Goal: Task Accomplishment & Management: Manage account settings

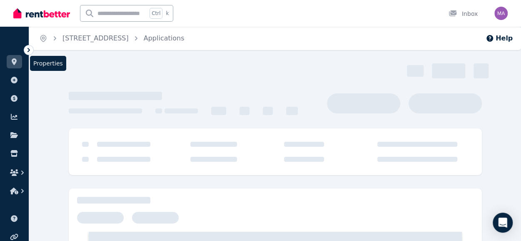
click at [17, 66] on link at bounding box center [14, 61] width 15 height 13
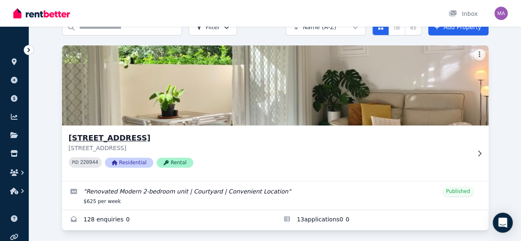
scroll to position [48, 0]
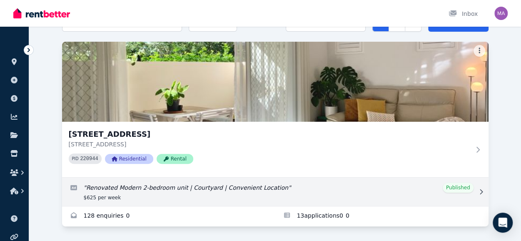
click at [167, 195] on link "Edit listing: Renovated Modern 2-bedroom unit | Courtyard | Convenient Location" at bounding box center [275, 192] width 427 height 28
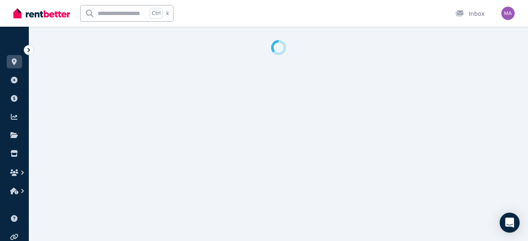
select select "**********"
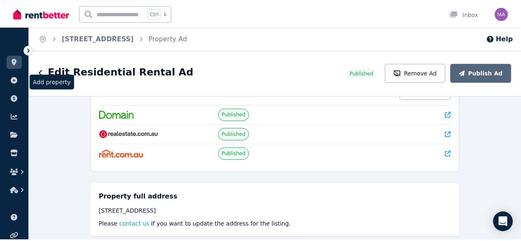
scroll to position [35, 0]
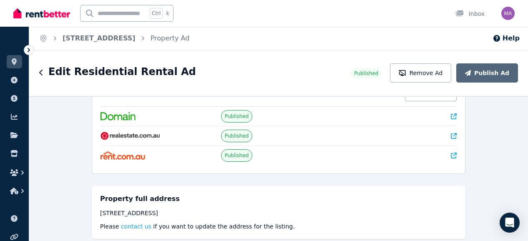
click at [43, 73] on icon "button" at bounding box center [41, 72] width 4 height 7
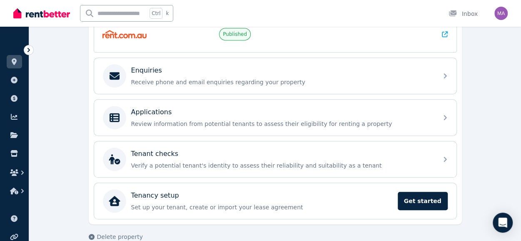
scroll to position [251, 0]
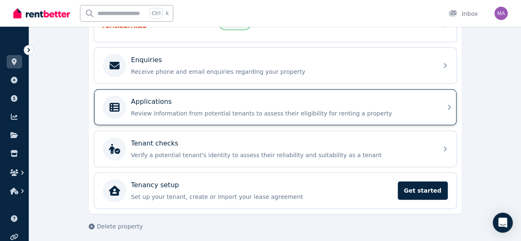
click at [143, 109] on p "Review information from potential tenants to assess their eligibility for renti…" at bounding box center [282, 113] width 302 height 8
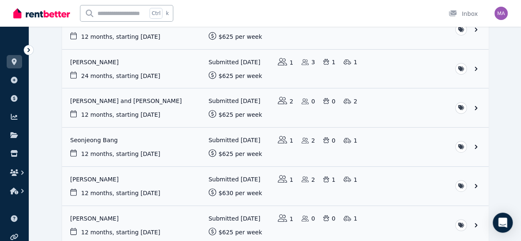
scroll to position [161, 0]
click at [140, 103] on link "View application: Lokitha Sivakumaran and Goutham Chandru" at bounding box center [275, 107] width 427 height 39
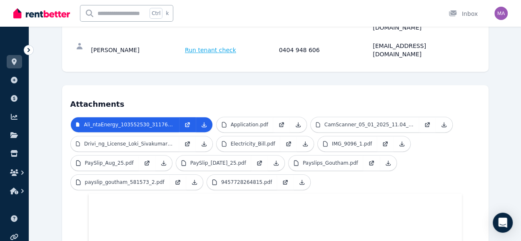
scroll to position [177, 0]
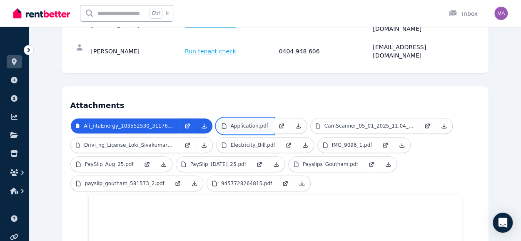
click at [241, 123] on p "Application.pdf" at bounding box center [250, 126] width 38 height 7
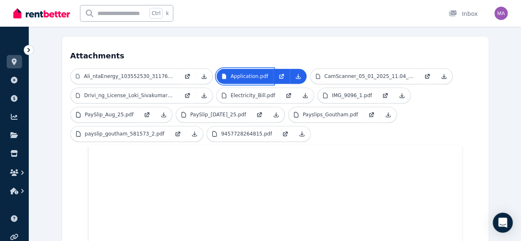
scroll to position [216, 0]
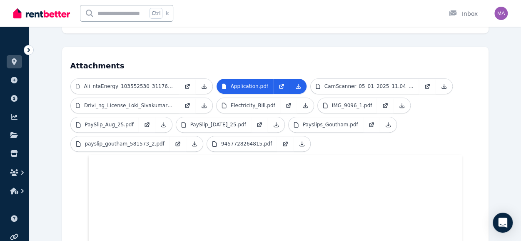
click at [248, 55] on h4 "Attachments" at bounding box center [275, 63] width 410 height 17
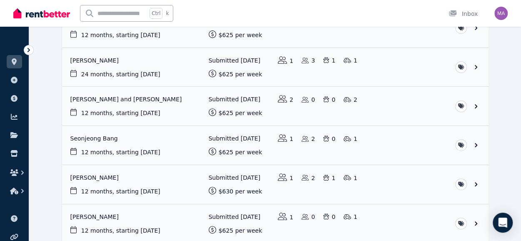
scroll to position [204, 0]
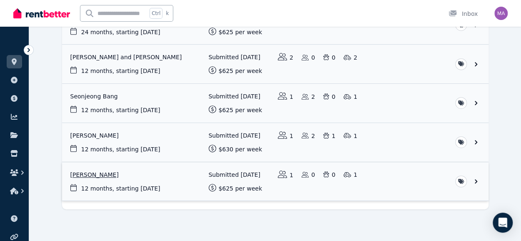
click at [88, 173] on link "View application: Mani Basam" at bounding box center [275, 181] width 427 height 39
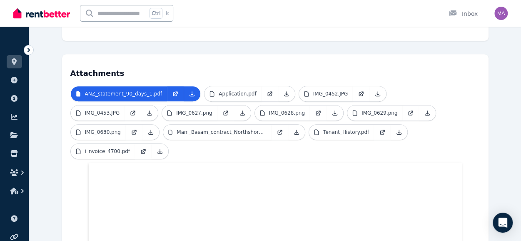
scroll to position [170, 0]
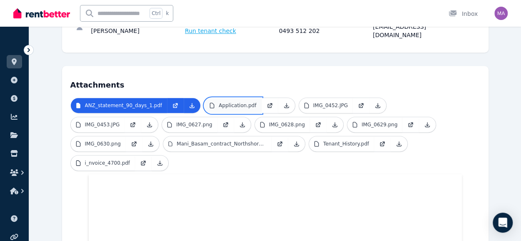
click at [233, 102] on p "Application.pdf" at bounding box center [238, 105] width 38 height 7
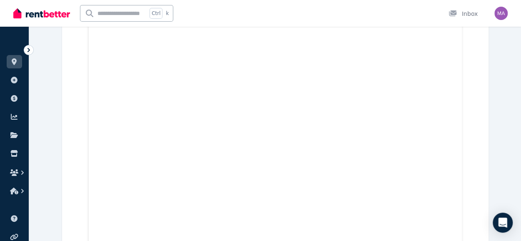
scroll to position [700, 0]
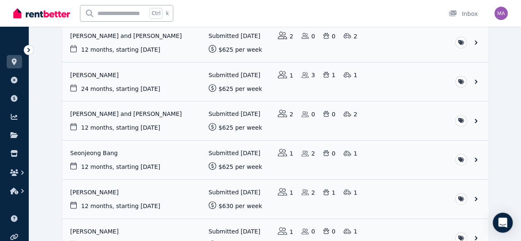
scroll to position [204, 0]
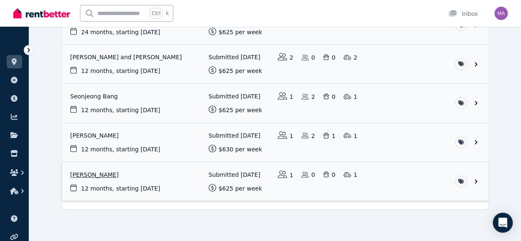
click at [177, 178] on link "View application: Mani Basam" at bounding box center [275, 181] width 427 height 39
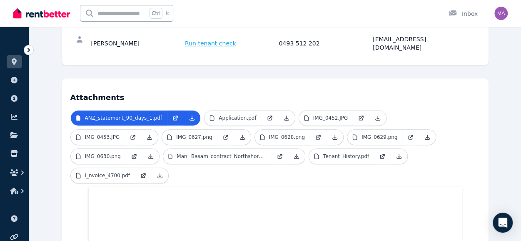
scroll to position [158, 0]
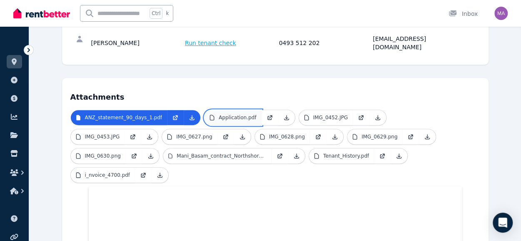
click at [238, 113] on link "Application.pdf" at bounding box center [233, 117] width 57 height 15
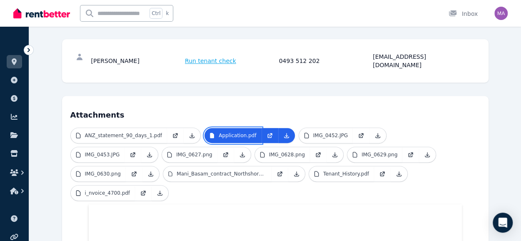
scroll to position [140, 0]
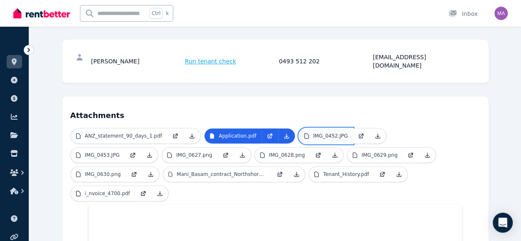
click at [317, 133] on p "IMG_0452.JPG" at bounding box center [330, 136] width 35 height 7
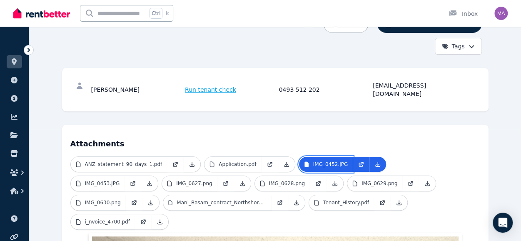
scroll to position [101, 0]
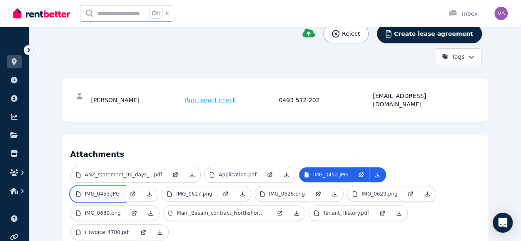
click at [120, 190] on p "IMG_0453.JPG" at bounding box center [102, 193] width 35 height 7
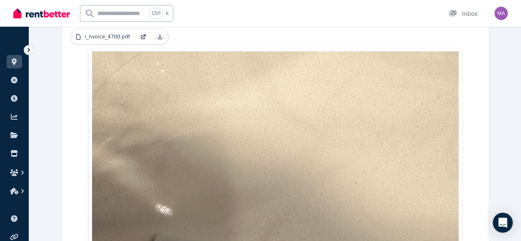
scroll to position [163, 0]
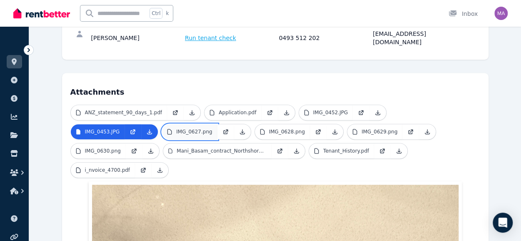
click at [176, 128] on p "IMG_0627.png" at bounding box center [194, 131] width 36 height 7
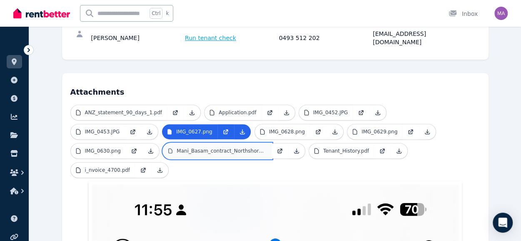
click at [177, 148] on p "Mani_Basam_contract_Northshore_1.pdf" at bounding box center [222, 151] width 90 height 7
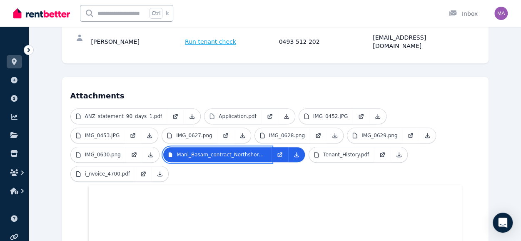
scroll to position [160, 0]
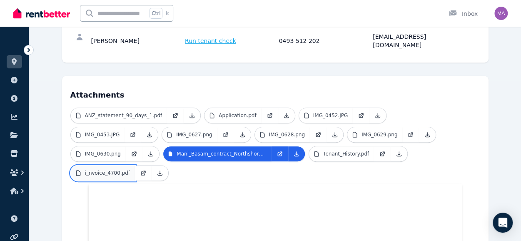
click at [130, 170] on p "i_nvoice_4700.pdf" at bounding box center [107, 173] width 45 height 7
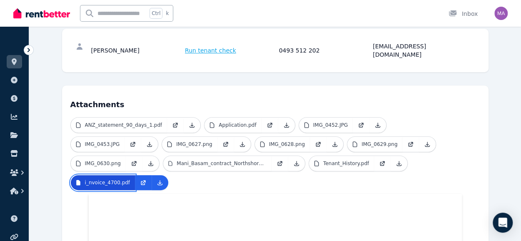
scroll to position [151, 0]
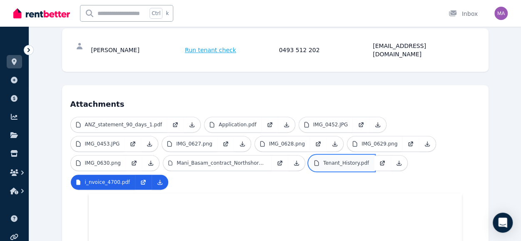
click at [323, 160] on p "Tenant_History.pdf" at bounding box center [346, 163] width 46 height 7
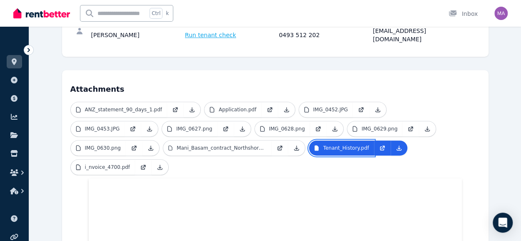
scroll to position [165, 0]
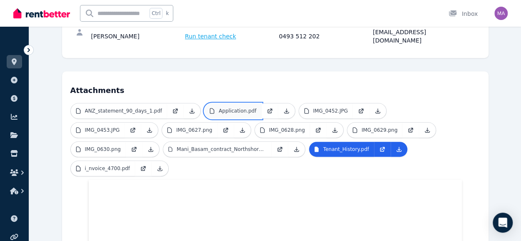
click at [231, 108] on p "Application.pdf" at bounding box center [238, 111] width 38 height 7
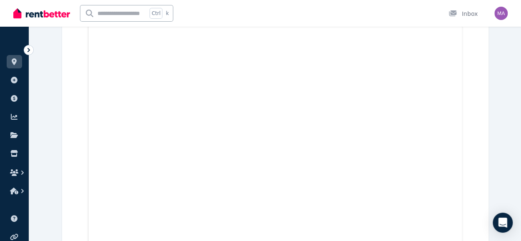
scroll to position [1649, 0]
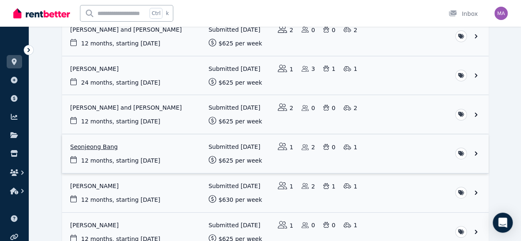
scroll to position [204, 0]
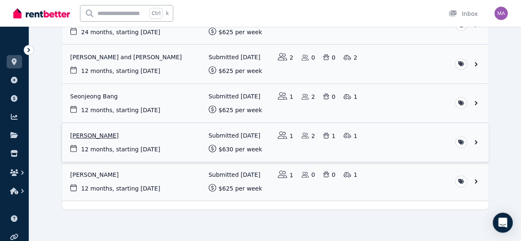
click at [100, 133] on link "View application: Hyaung Lim Shin" at bounding box center [275, 142] width 427 height 39
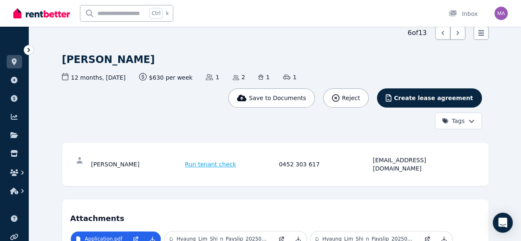
scroll to position [35, 0]
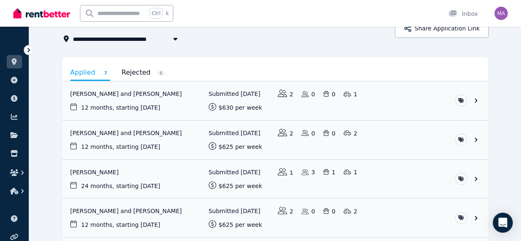
scroll to position [56, 0]
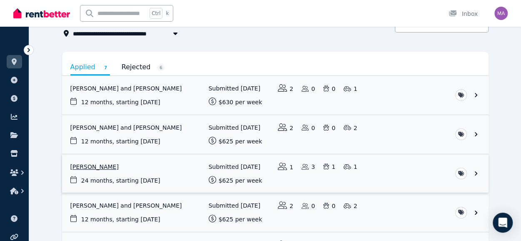
click at [99, 170] on link "View application: Joon Ho Kim" at bounding box center [275, 173] width 427 height 39
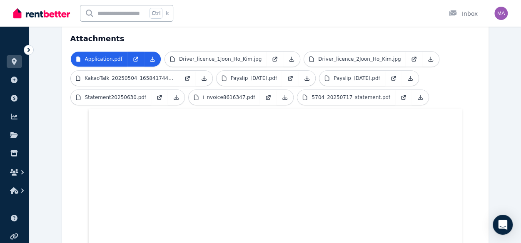
scroll to position [213, 0]
